Goal: Task Accomplishment & Management: Manage account settings

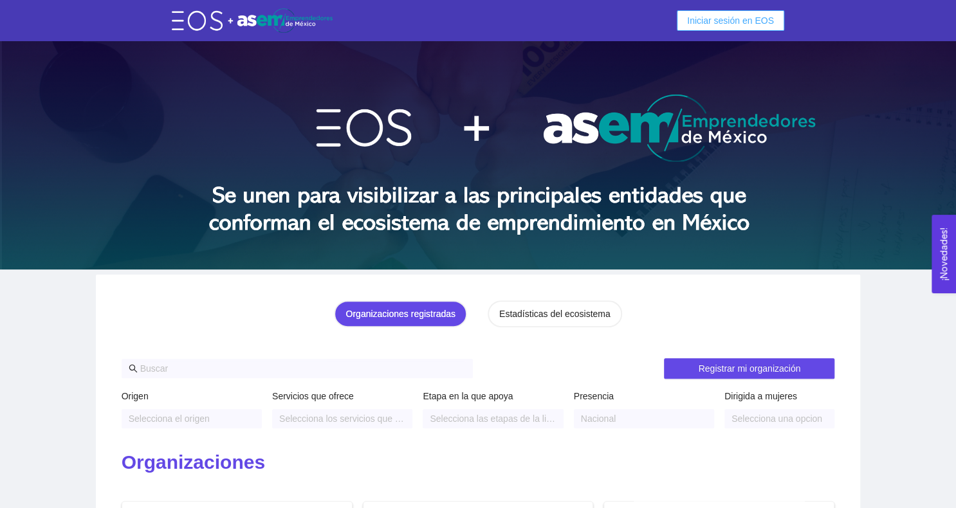
click at [738, 19] on span "Iniciar sesión en EOS" at bounding box center [730, 21] width 87 height 14
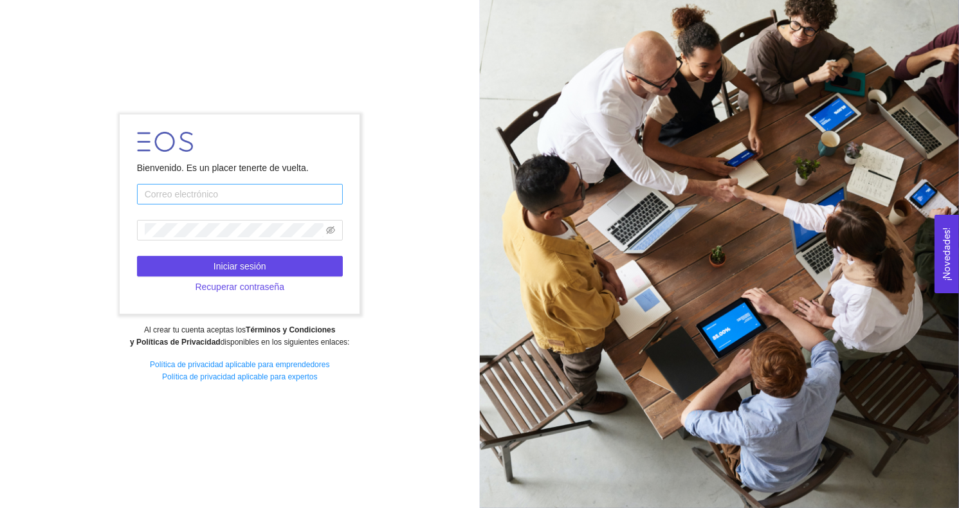
click at [298, 190] on input "text" at bounding box center [240, 194] width 206 height 21
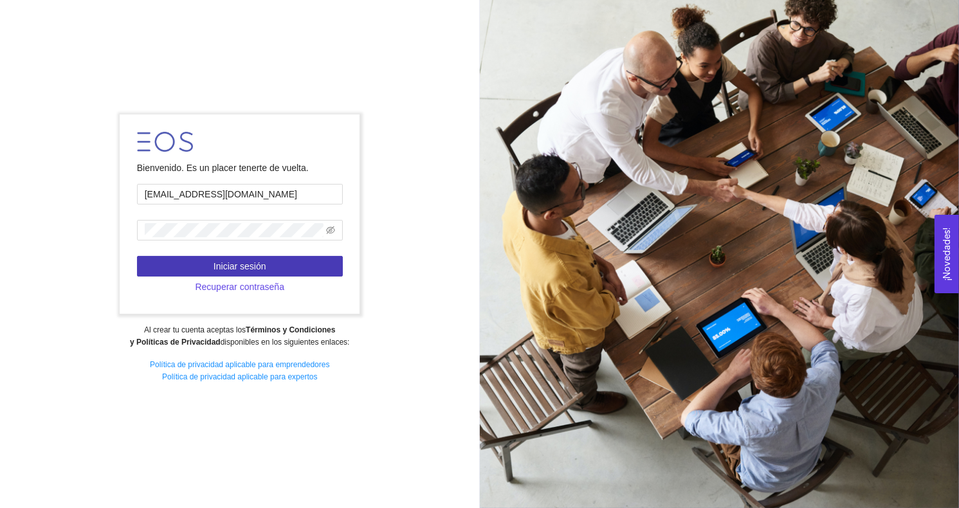
type input "[EMAIL_ADDRESS][DOMAIN_NAME]"
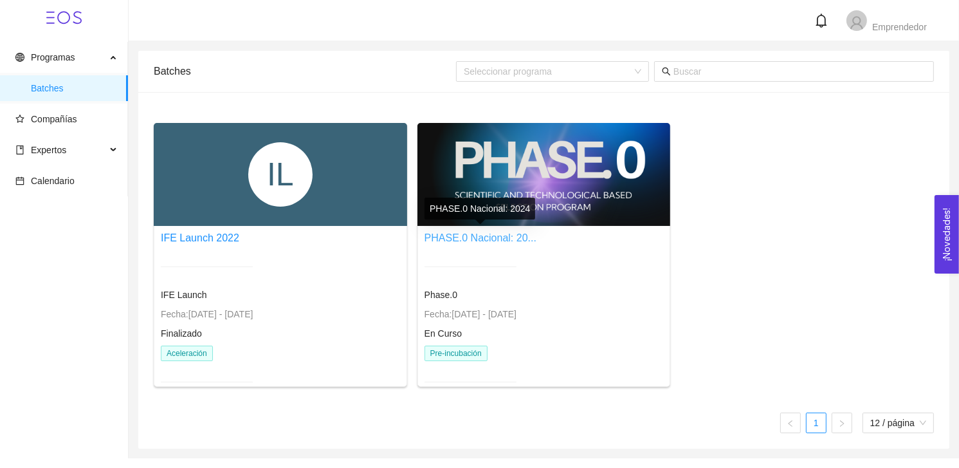
click at [509, 237] on link "PHASE.0 Nacional: 20..." at bounding box center [480, 237] width 112 height 11
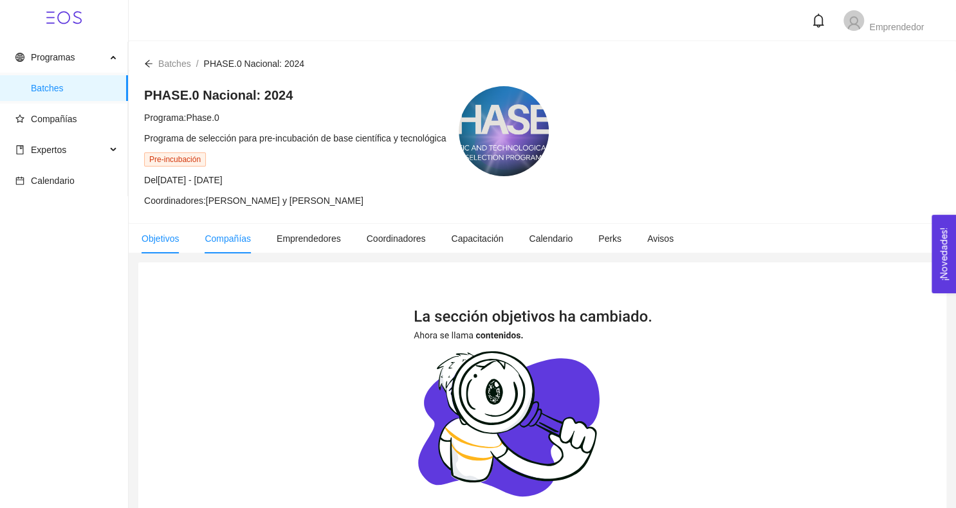
click at [231, 238] on span "Compañías" at bounding box center [227, 238] width 46 height 10
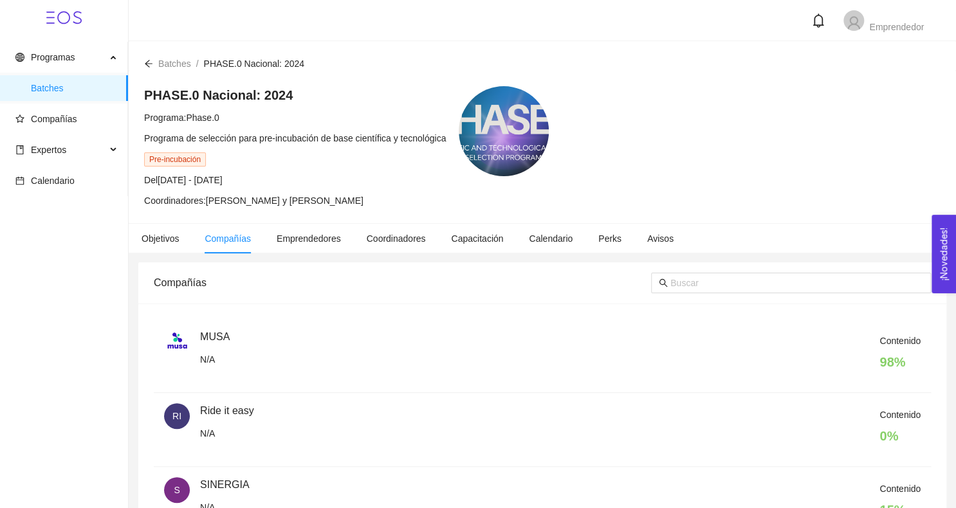
click at [212, 338] on div "Contenido 98 %" at bounding box center [560, 356] width 720 height 44
click at [327, 237] on span "Emprendedores" at bounding box center [309, 238] width 64 height 10
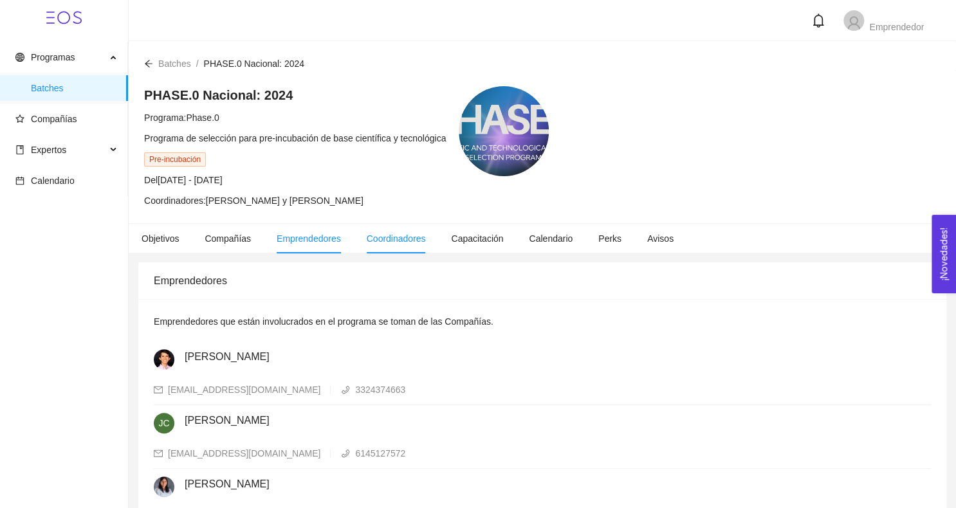
click at [397, 235] on span "Coordinadores" at bounding box center [396, 238] width 59 height 10
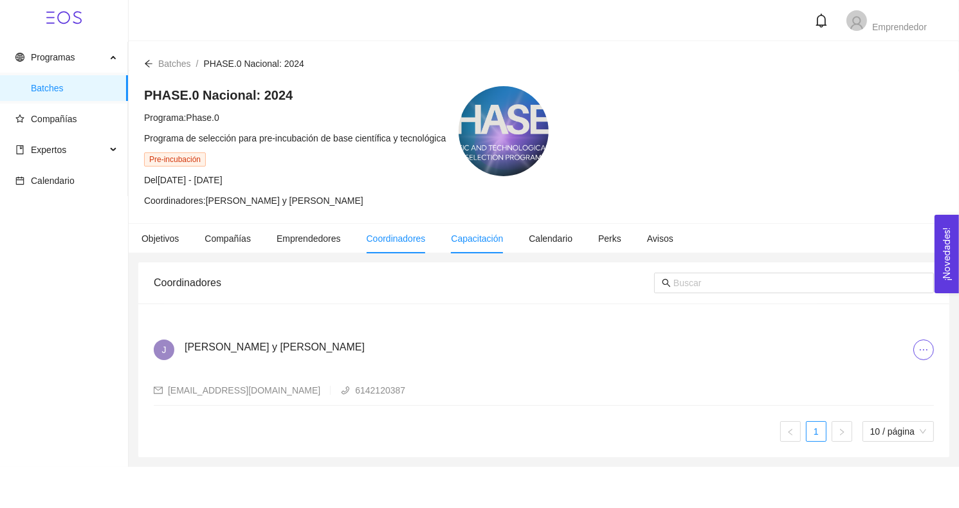
click at [476, 238] on span "Capacitación" at bounding box center [477, 238] width 52 height 10
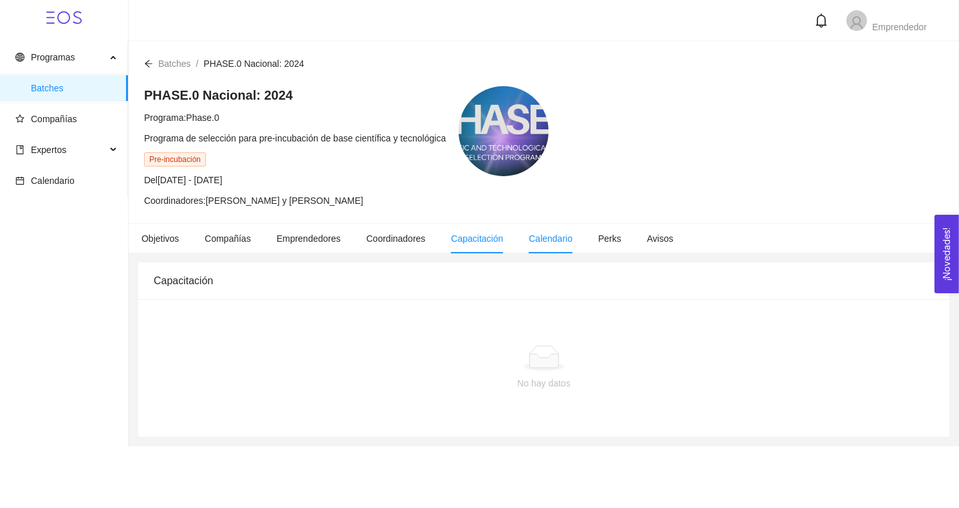
click at [540, 241] on span "Calendario" at bounding box center [551, 238] width 44 height 10
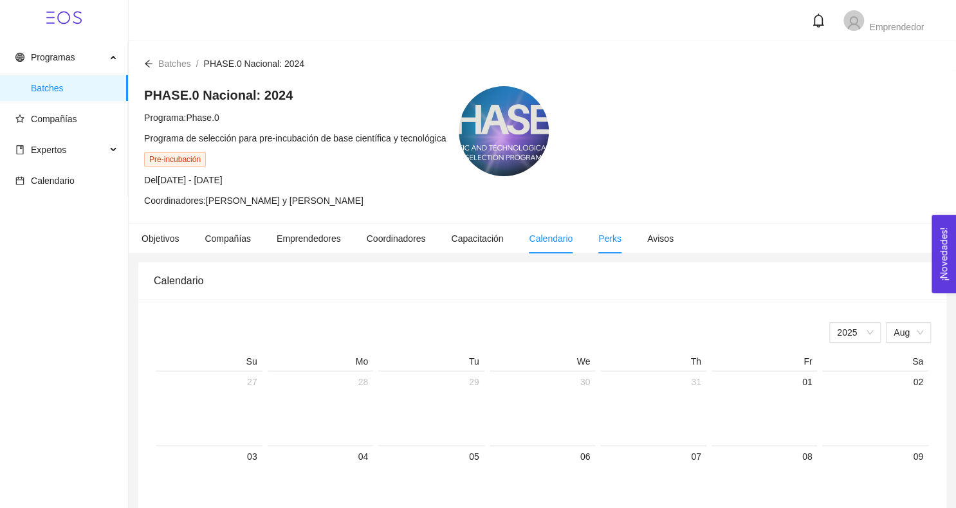
click at [599, 239] on span "Perks" at bounding box center [609, 238] width 23 height 10
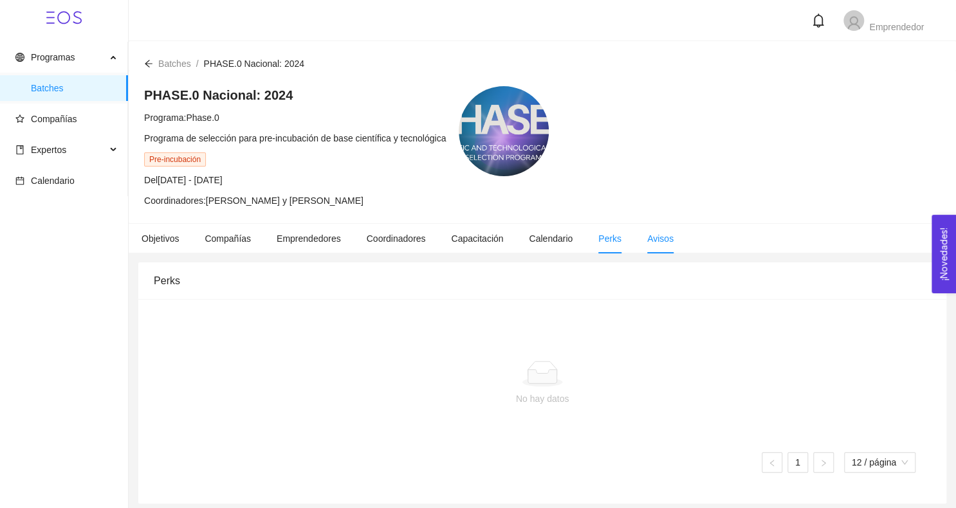
click at [642, 241] on li "Avisos" at bounding box center [660, 239] width 52 height 30
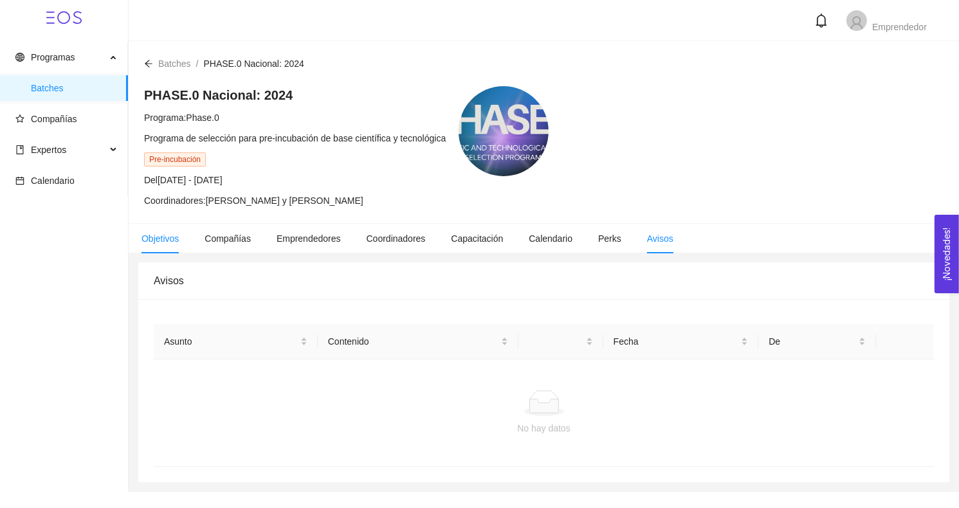
click at [174, 238] on span "Objetivos" at bounding box center [159, 238] width 37 height 10
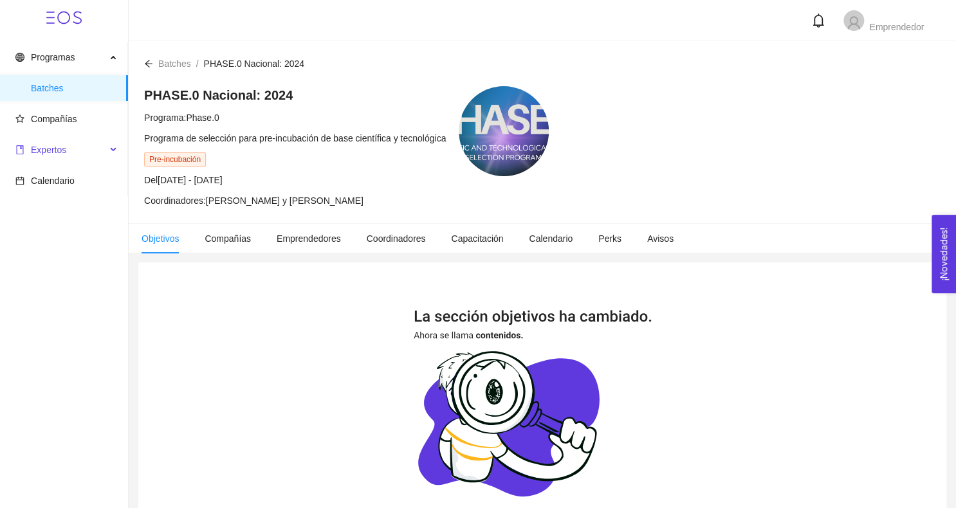
click at [85, 154] on span "Expertos" at bounding box center [60, 150] width 91 height 26
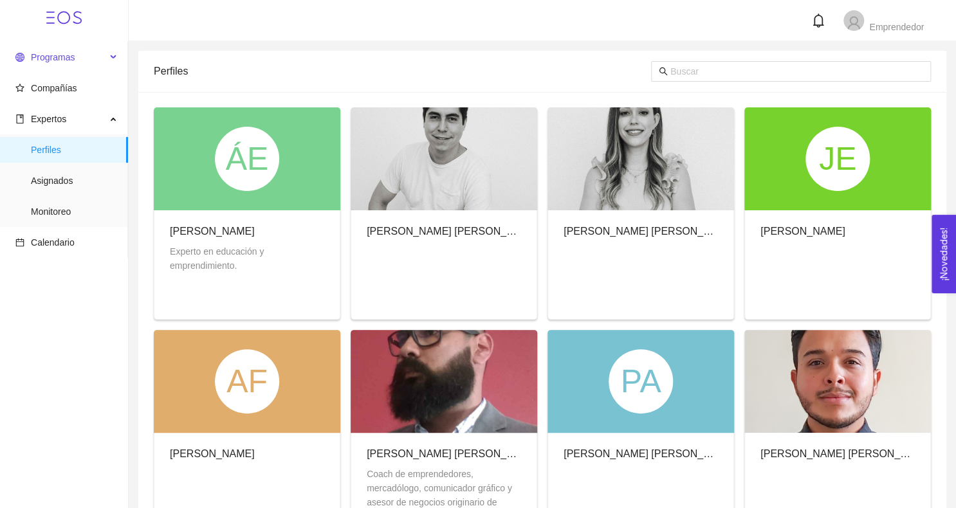
click at [51, 65] on span "Programas" at bounding box center [60, 57] width 91 height 26
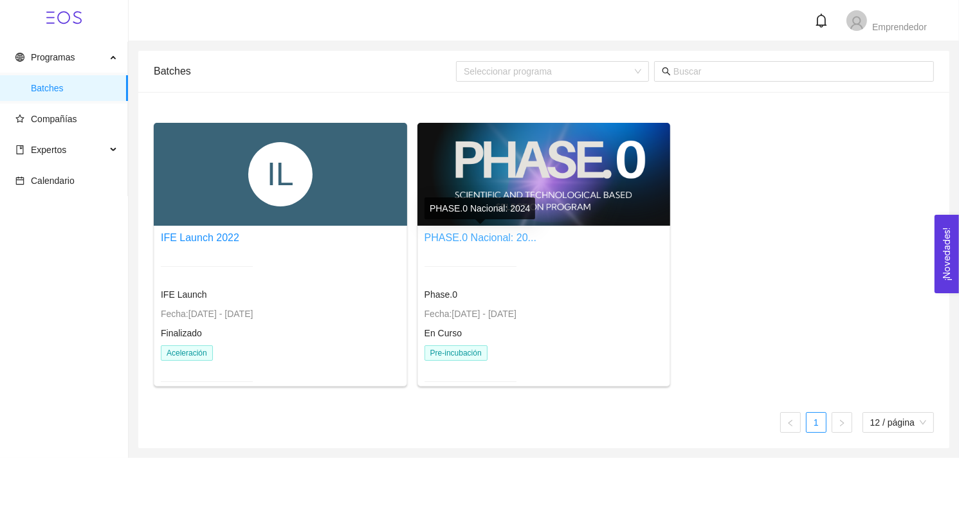
click at [469, 233] on link "PHASE.0 Nacional: 20..." at bounding box center [480, 237] width 112 height 11
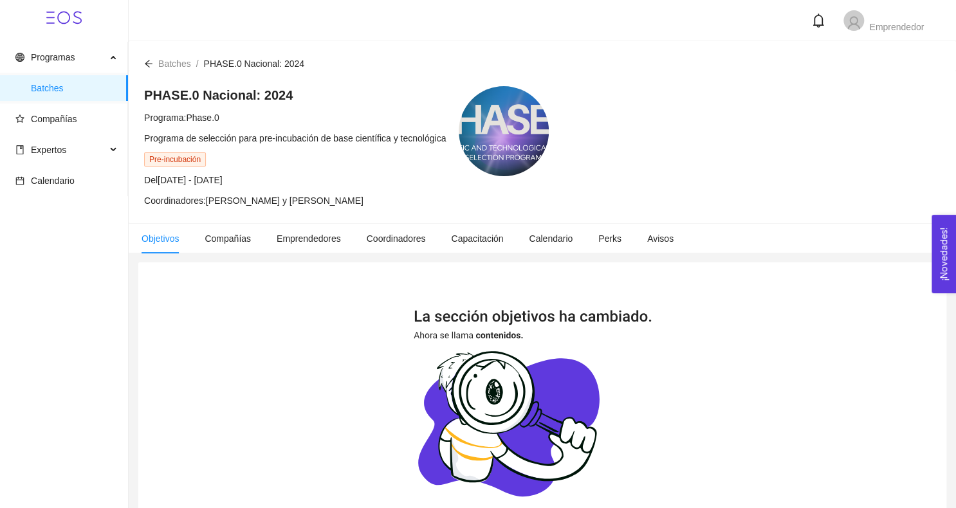
click at [146, 59] on icon "arrow-left" at bounding box center [148, 63] width 9 height 9
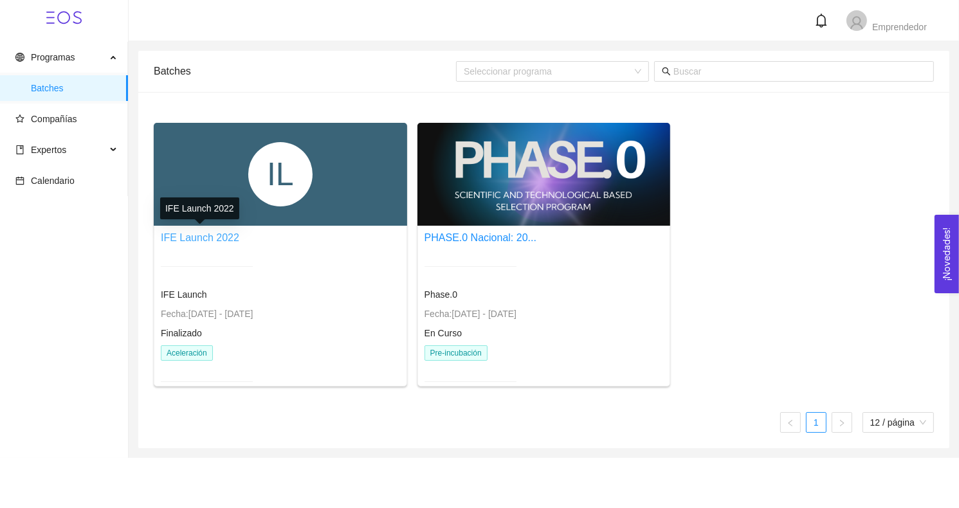
click at [227, 233] on link "IFE Launch 2022" at bounding box center [200, 237] width 78 height 11
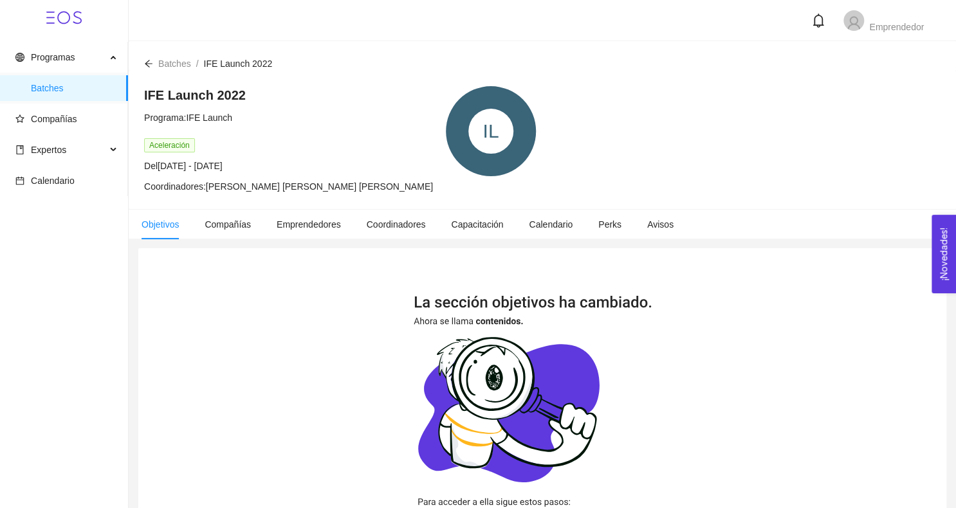
click at [149, 53] on div "Batches / IFE Launch 2022 /" at bounding box center [542, 56] width 827 height 30
click at [148, 59] on icon "arrow-left" at bounding box center [148, 63] width 9 height 9
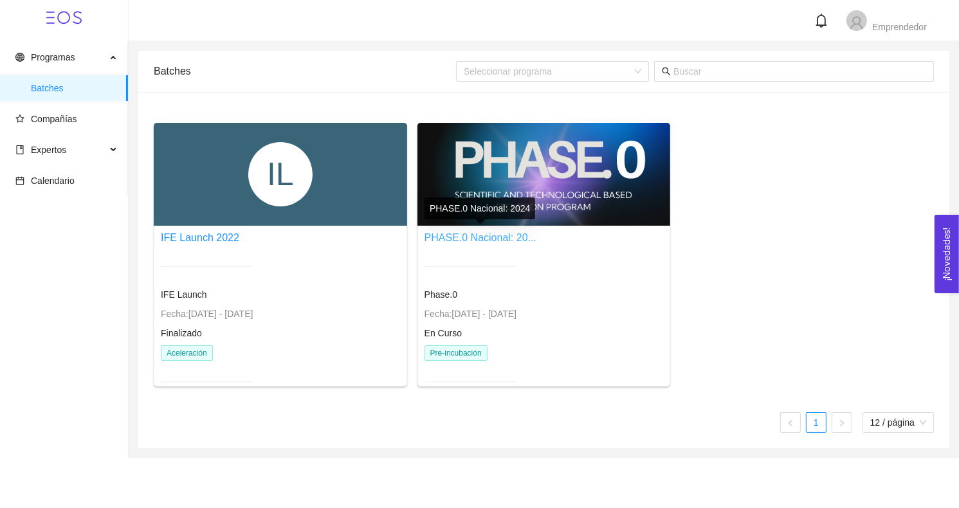
click at [475, 239] on link "PHASE.0 Nacional: 20..." at bounding box center [480, 237] width 112 height 11
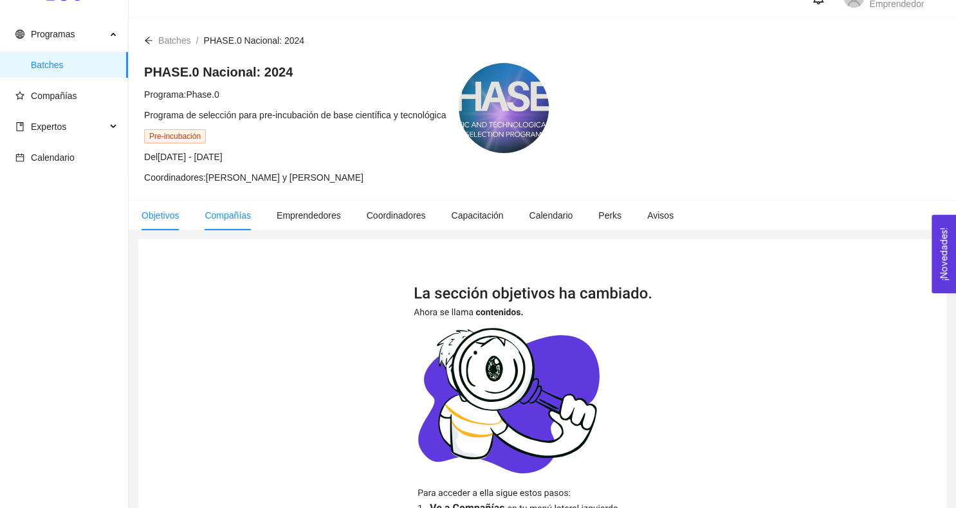
scroll to position [23, 0]
click at [241, 220] on li "Compañías" at bounding box center [228, 216] width 72 height 30
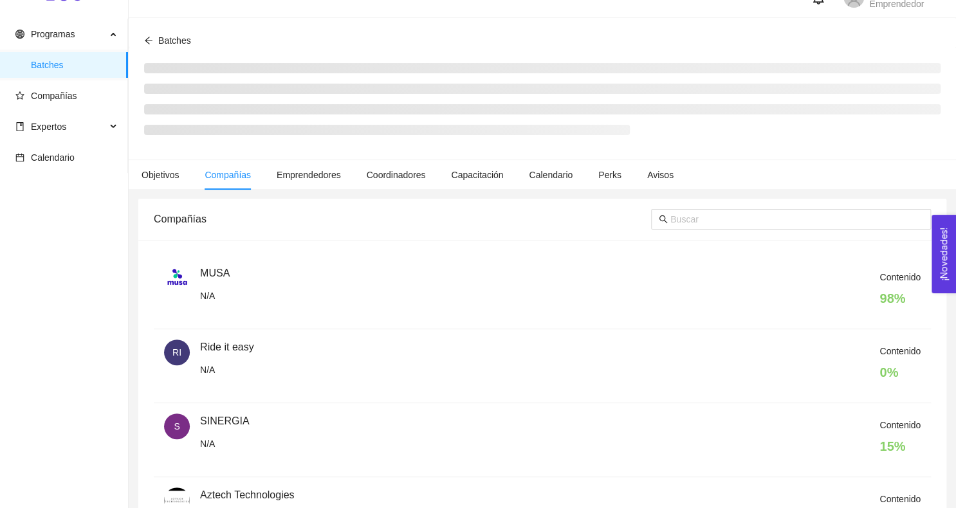
click at [241, 220] on div "Compañías" at bounding box center [402, 219] width 497 height 37
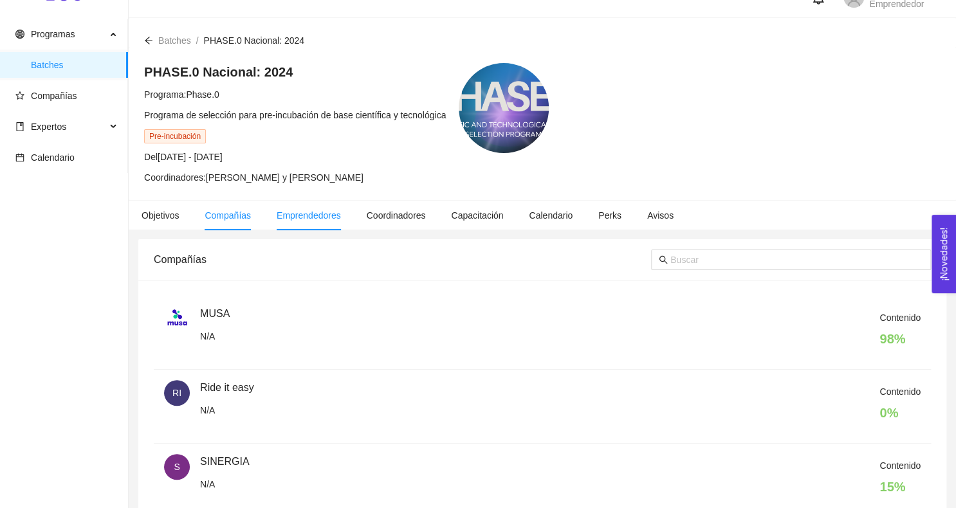
click at [327, 220] on li "Emprendedores" at bounding box center [309, 216] width 90 height 30
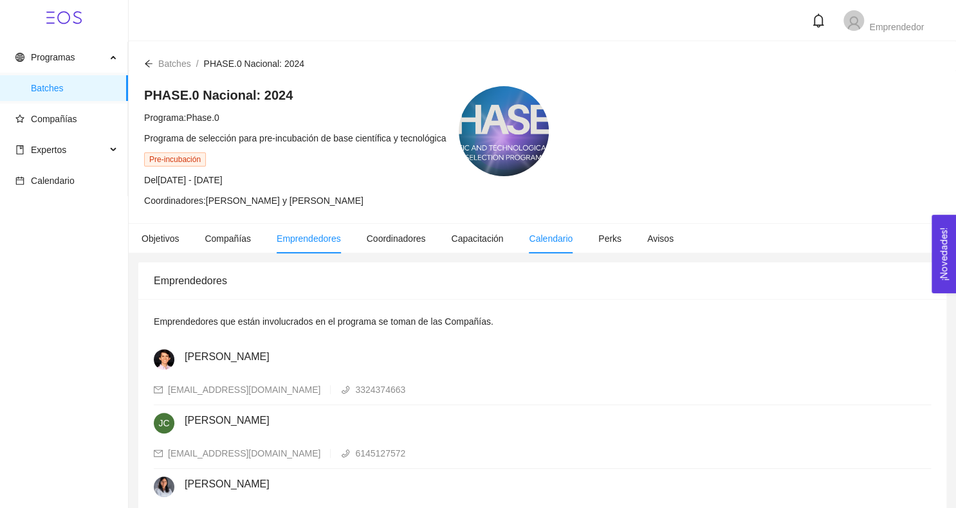
click at [563, 237] on span "Calendario" at bounding box center [551, 238] width 44 height 10
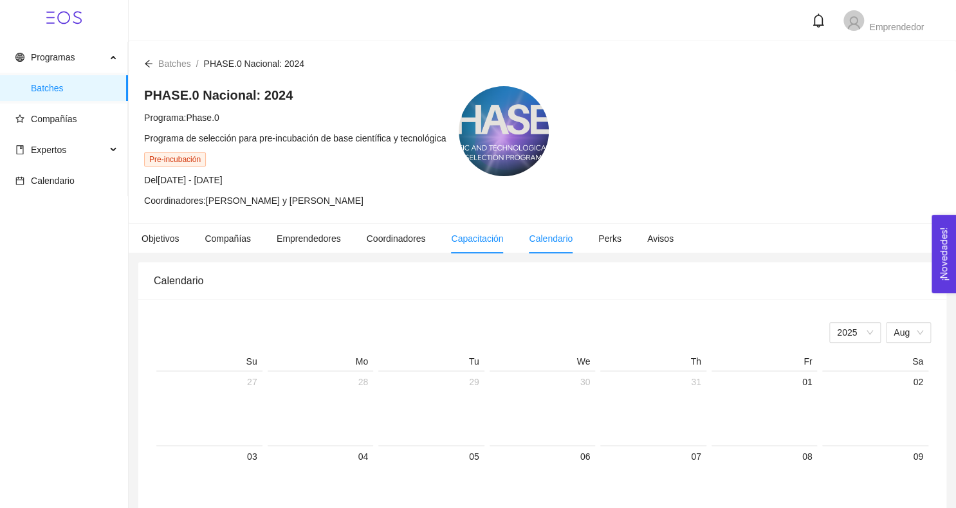
click at [456, 233] on span "Capacitación" at bounding box center [477, 238] width 52 height 10
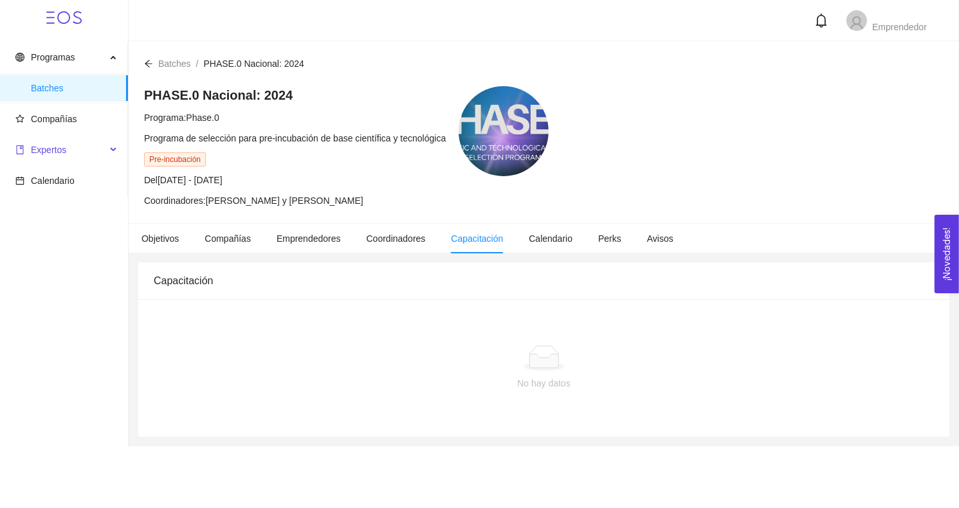
click at [71, 143] on span "Expertos" at bounding box center [60, 150] width 91 height 26
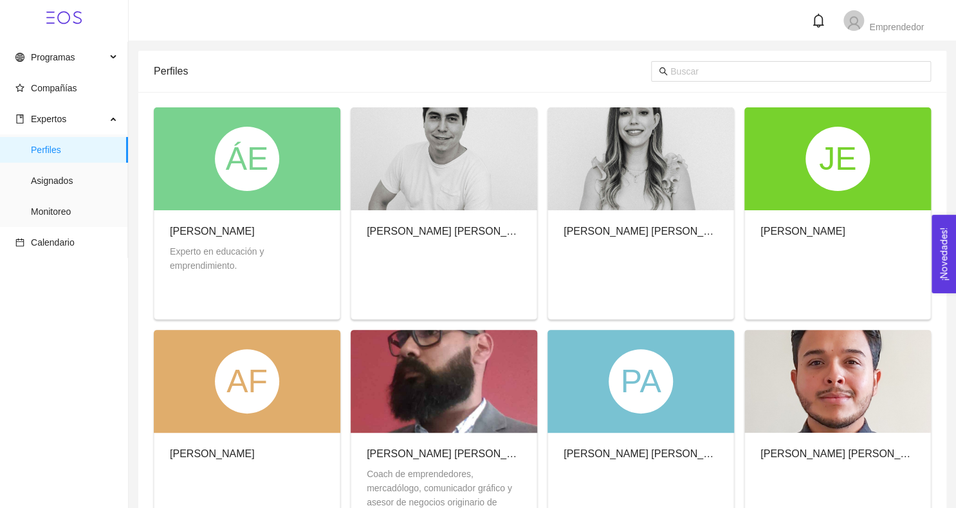
click at [71, 143] on span "Perfiles" at bounding box center [74, 150] width 87 height 26
click at [71, 60] on span "Programas" at bounding box center [53, 57] width 44 height 10
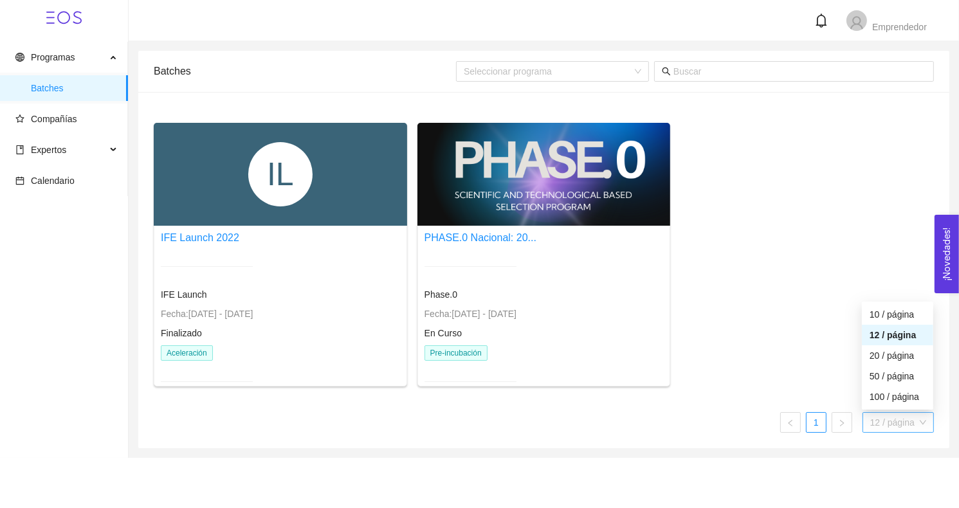
click at [886, 424] on span "12 / página" at bounding box center [898, 422] width 56 height 19
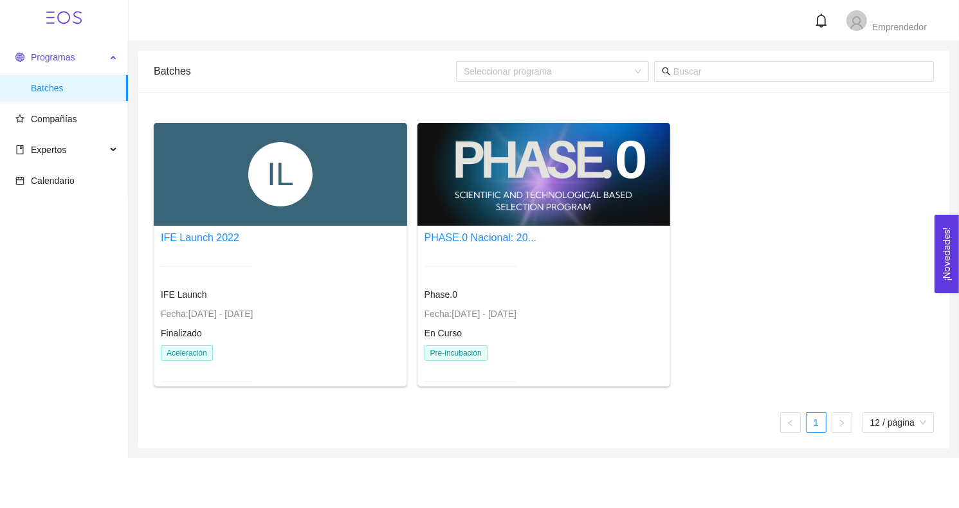
click at [111, 56] on icon at bounding box center [114, 56] width 6 height 0
click at [861, 23] on icon "user" at bounding box center [856, 22] width 15 height 15
click at [114, 56] on icon at bounding box center [114, 56] width 6 height 0
click at [113, 147] on div "Expertos" at bounding box center [64, 150] width 128 height 26
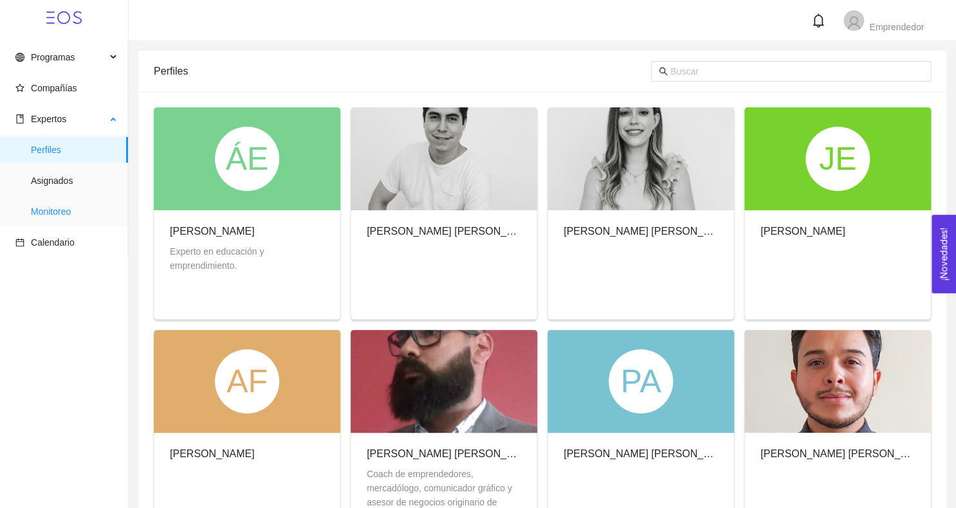
click at [79, 213] on span "Monitoreo" at bounding box center [74, 212] width 87 height 26
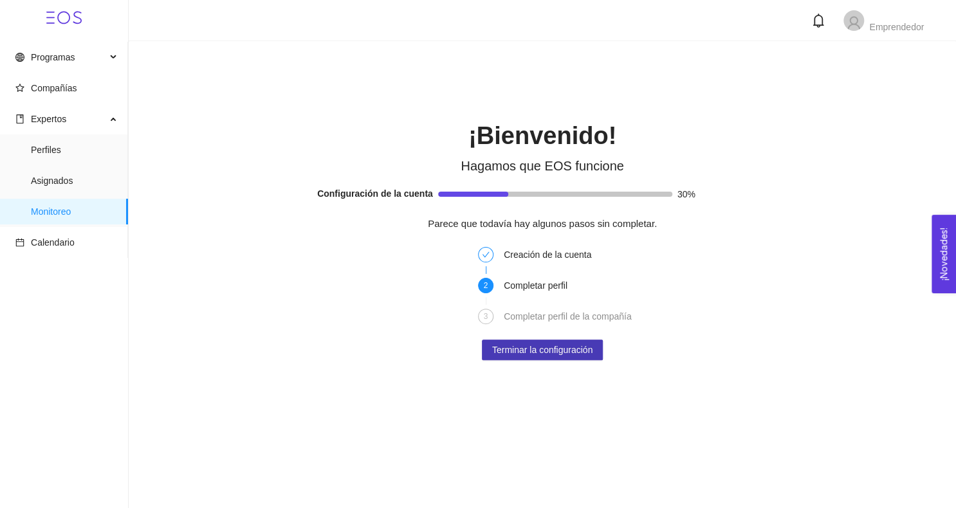
click at [546, 343] on span "Terminar la configuración" at bounding box center [542, 350] width 100 height 14
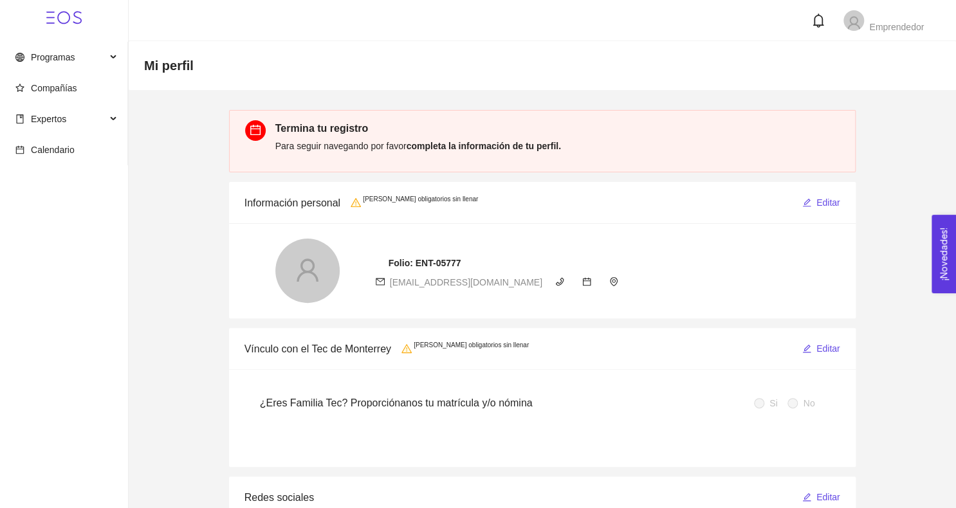
click at [61, 26] on icon at bounding box center [63, 17] width 35 height 35
